Goal: Browse casually

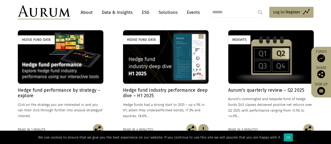
scroll to position [587, 0]
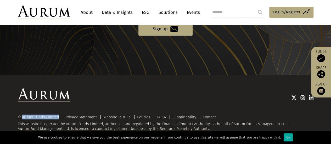
drag, startPoint x: 22, startPoint y: 117, endPoint x: 58, endPoint y: 118, distance: 36.2
click at [58, 118] on div "© Aurum Funds Limited" at bounding box center [40, 117] width 44 height 4
copy div "Aurum Funds Limited"
